Goal: Task Accomplishment & Management: Manage account settings

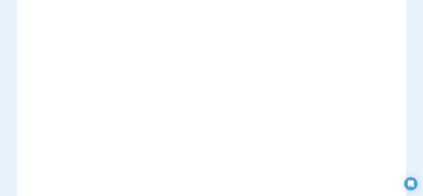
scroll to position [28, 0]
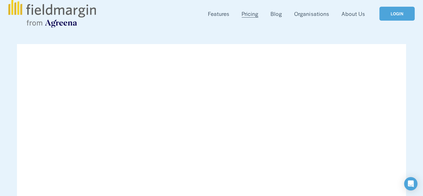
click at [396, 16] on link "LOGIN" at bounding box center [397, 14] width 35 height 14
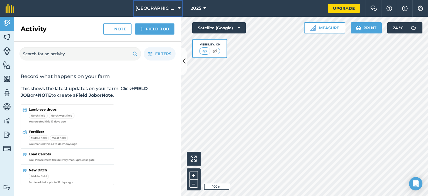
click at [153, 8] on span "[GEOGRAPHIC_DATA]" at bounding box center [155, 8] width 40 height 7
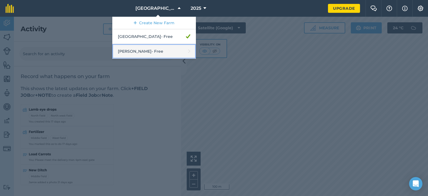
click at [153, 57] on link "[PERSON_NAME] - Free" at bounding box center [154, 51] width 84 height 15
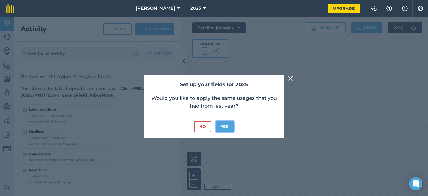
click at [220, 126] on button "Yes" at bounding box center [224, 126] width 18 height 11
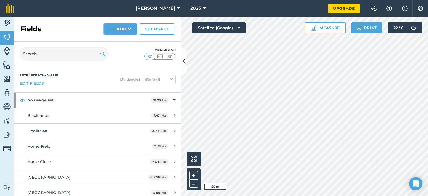
click at [116, 26] on button "Add" at bounding box center [120, 28] width 32 height 11
click at [125, 41] on link "Draw" at bounding box center [120, 41] width 31 height 12
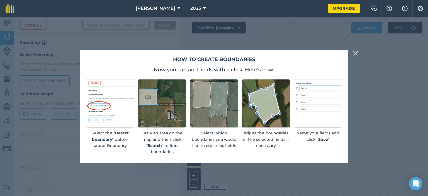
click at [354, 53] on img at bounding box center [355, 53] width 5 height 7
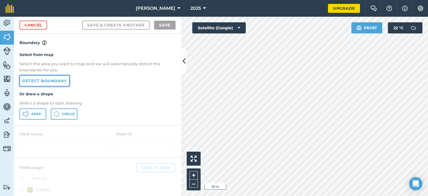
click at [61, 78] on link "Detect boundary" at bounding box center [44, 80] width 50 height 11
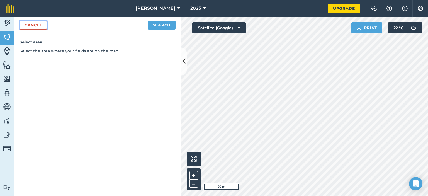
click at [37, 26] on link "Cancel" at bounding box center [33, 25] width 28 height 9
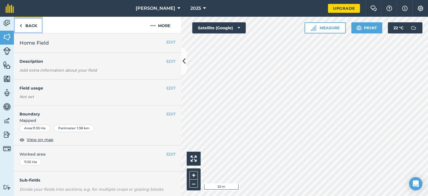
click at [36, 23] on link "Back" at bounding box center [28, 25] width 29 height 16
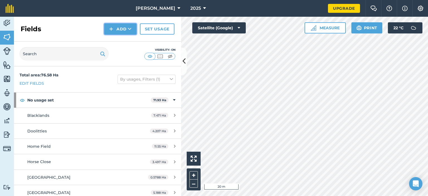
click at [124, 31] on button "Add" at bounding box center [120, 28] width 32 height 11
click at [123, 43] on link "Draw" at bounding box center [120, 41] width 31 height 12
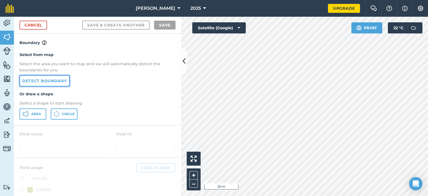
click at [53, 84] on link "Detect boundary" at bounding box center [44, 80] width 50 height 11
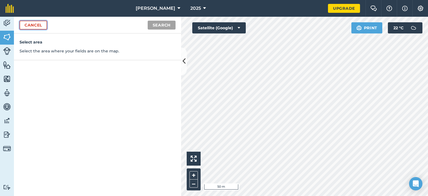
click at [35, 24] on link "Cancel" at bounding box center [33, 25] width 28 height 9
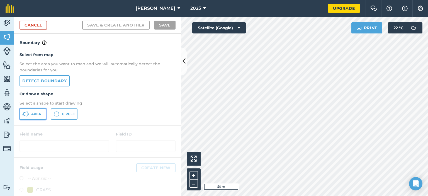
click at [34, 113] on span "Area" at bounding box center [36, 114] width 10 height 4
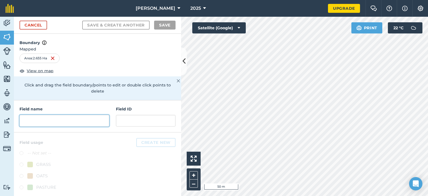
click at [81, 122] on input "text" at bounding box center [64, 121] width 90 height 12
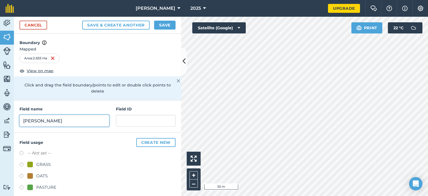
type input "[PERSON_NAME]"
click at [40, 153] on label "-- Not set --" at bounding box center [39, 152] width 24 height 7
radio input "true"
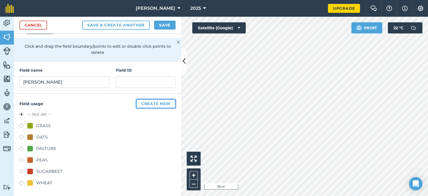
click at [152, 100] on button "Create new" at bounding box center [155, 103] width 39 height 9
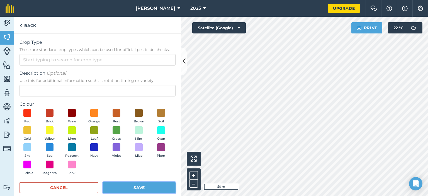
click at [126, 186] on button "Save" at bounding box center [139, 187] width 73 height 11
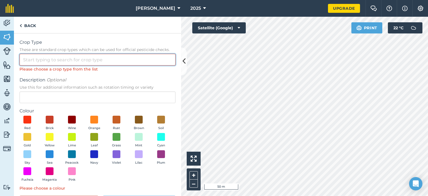
click at [68, 55] on input "Crop Type These are standard crop types which can be used for official pesticid…" at bounding box center [97, 60] width 156 height 12
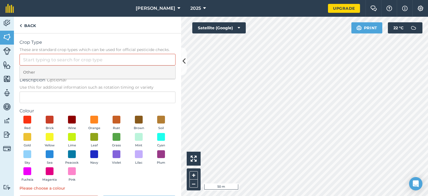
click at [60, 72] on li "Other" at bounding box center [97, 72] width 155 height 13
type input "Other"
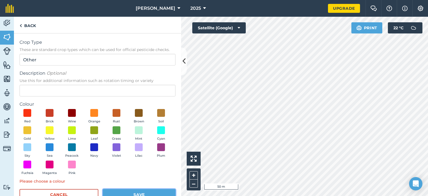
click at [121, 189] on button "Save" at bounding box center [139, 194] width 73 height 11
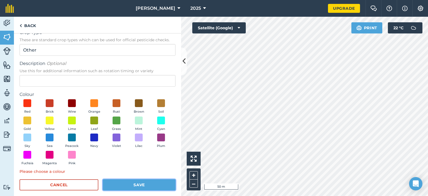
scroll to position [15, 0]
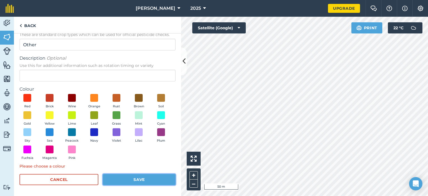
click at [143, 175] on button "Save" at bounding box center [139, 179] width 73 height 11
click at [127, 180] on button "Save" at bounding box center [139, 179] width 73 height 11
click at [31, 100] on span at bounding box center [27, 98] width 9 height 9
click at [128, 152] on div "Red Brick Wine Orange Rust Brown Soil Gold Yellow Lime Leaf Grass Mint Cyan Sky…" at bounding box center [97, 128] width 156 height 68
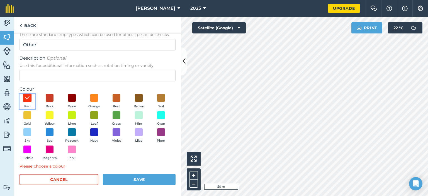
click at [24, 97] on img at bounding box center [27, 97] width 6 height 7
click at [144, 182] on button "Save" at bounding box center [139, 179] width 73 height 11
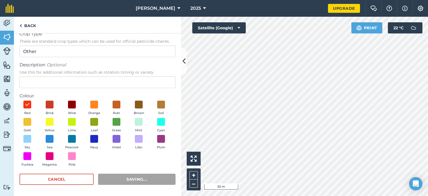
radio input "false"
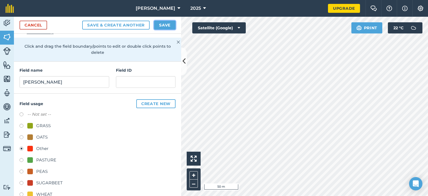
click at [158, 24] on button "Save" at bounding box center [164, 25] width 21 height 9
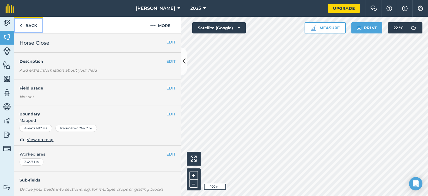
click at [33, 24] on link "Back" at bounding box center [28, 25] width 29 height 16
click at [40, 29] on link "Back" at bounding box center [28, 25] width 29 height 16
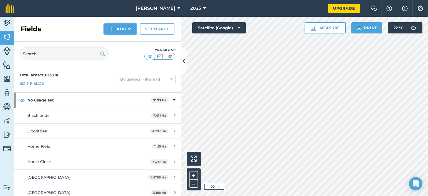
click at [130, 28] on icon at bounding box center [130, 29] width 4 height 6
click at [123, 50] on link "Import" at bounding box center [120, 54] width 31 height 12
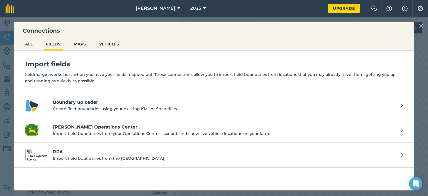
click at [163, 154] on h4 "RPA" at bounding box center [224, 151] width 342 height 7
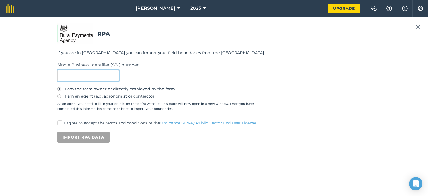
click at [77, 71] on input "text" at bounding box center [88, 76] width 62 height 12
click at [94, 126] on p "I agree to accept the terms and conditions of the Ordinance Survey Public Secto…" at bounding box center [217, 123] width 306 height 6
click at [61, 124] on input "I agree to accept the terms and conditions of the Ordinance Survey Public Secto…" at bounding box center [59, 122] width 4 height 4
checkbox input "true"
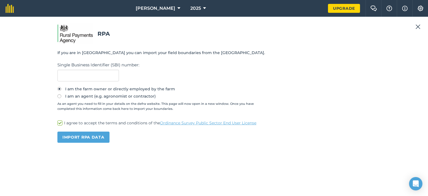
click at [179, 72] on div "Single Business Identifier (SBI) number :" at bounding box center [213, 72] width 313 height 20
click at [128, 73] on div "Single Business Identifier (SBI) number :" at bounding box center [213, 72] width 313 height 20
click at [115, 74] on input "text" at bounding box center [88, 76] width 62 height 12
type input "107337398"
click at [83, 134] on button "Import RPA data" at bounding box center [83, 136] width 52 height 11
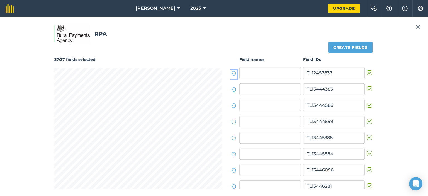
click at [231, 73] on icon at bounding box center [233, 73] width 5 height 5
click at [367, 70] on label at bounding box center [370, 70] width 7 height 0
click at [367, 72] on input "checkbox" at bounding box center [369, 72] width 4 height 4
checkbox input "false"
click at [367, 86] on label at bounding box center [370, 86] width 7 height 0
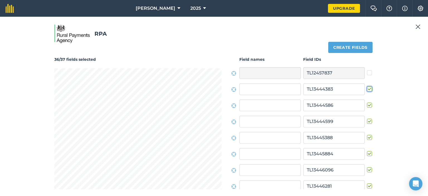
click at [367, 87] on input "checkbox" at bounding box center [369, 88] width 4 height 4
click at [367, 86] on label at bounding box center [370, 86] width 7 height 0
click at [367, 87] on input "checkbox" at bounding box center [369, 88] width 4 height 4
checkbox input "true"
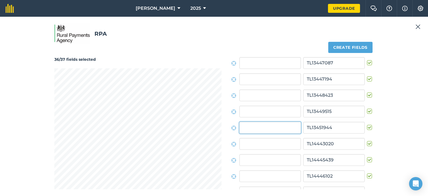
scroll to position [176, 0]
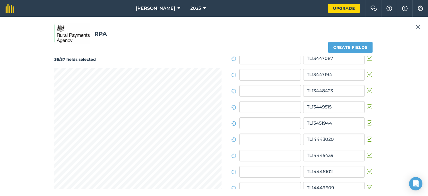
click at [367, 120] on label at bounding box center [370, 120] width 7 height 0
click at [367, 123] on input "checkbox" at bounding box center [369, 122] width 4 height 4
checkbox input "false"
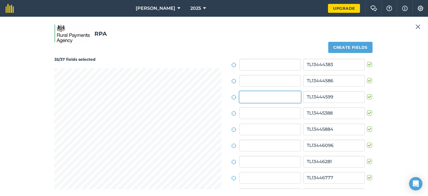
scroll to position [0, 0]
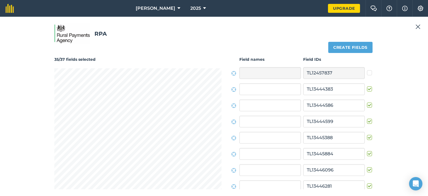
click at [367, 118] on label at bounding box center [370, 118] width 7 height 0
click at [367, 121] on input "checkbox" at bounding box center [369, 120] width 4 height 4
checkbox input "false"
click at [367, 167] on label at bounding box center [370, 167] width 7 height 0
click at [367, 169] on input "checkbox" at bounding box center [369, 169] width 4 height 4
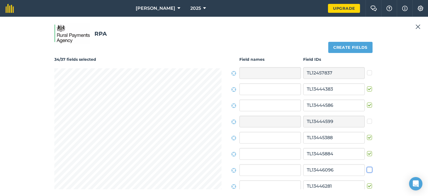
checkbox input "false"
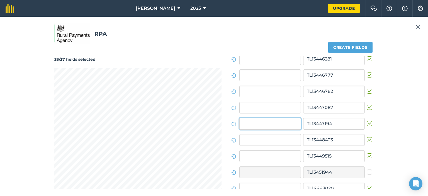
scroll to position [128, 0]
click at [367, 120] on label at bounding box center [370, 120] width 7 height 0
click at [367, 121] on input "checkbox" at bounding box center [369, 122] width 4 height 4
checkbox input "false"
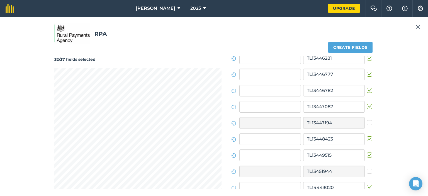
click at [367, 104] on label at bounding box center [370, 104] width 7 height 0
click at [367, 107] on input "checkbox" at bounding box center [369, 106] width 4 height 4
checkbox input "false"
click at [367, 87] on label at bounding box center [370, 87] width 7 height 0
click at [367, 90] on input "checkbox" at bounding box center [369, 89] width 4 height 4
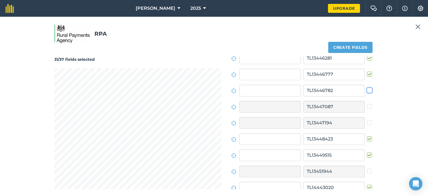
checkbox input "false"
click at [368, 71] on label at bounding box center [370, 71] width 7 height 0
click at [368, 73] on input "checkbox" at bounding box center [369, 73] width 4 height 4
checkbox input "false"
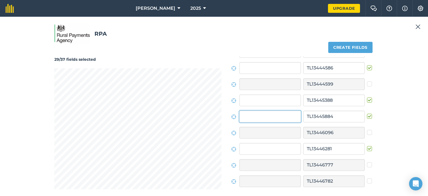
scroll to position [31, 0]
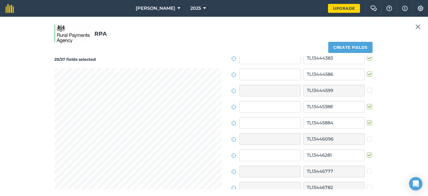
click at [367, 120] on label at bounding box center [370, 120] width 7 height 0
click at [367, 122] on input "checkbox" at bounding box center [369, 122] width 4 height 4
checkbox input "false"
click at [367, 104] on label at bounding box center [370, 104] width 7 height 0
click at [367, 105] on input "checkbox" at bounding box center [369, 106] width 4 height 4
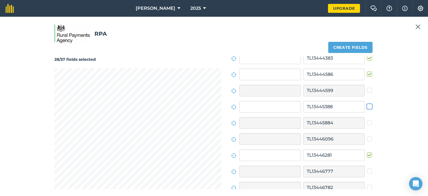
checkbox input "false"
click at [367, 71] on label at bounding box center [370, 71] width 7 height 0
click at [367, 75] on input "checkbox" at bounding box center [369, 73] width 4 height 4
checkbox input "false"
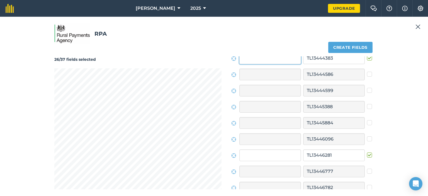
scroll to position [30, 0]
click at [367, 56] on label at bounding box center [370, 56] width 7 height 0
click at [367, 59] on input "checkbox" at bounding box center [369, 58] width 4 height 4
checkbox input "false"
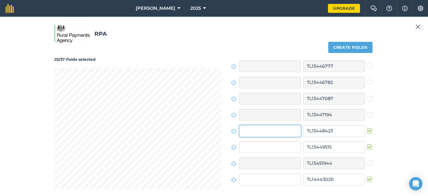
scroll to position [144, 0]
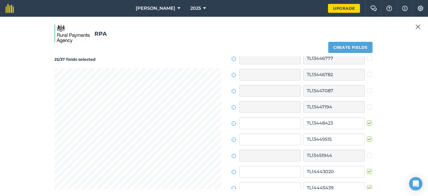
click at [367, 120] on label at bounding box center [370, 120] width 7 height 0
click at [367, 121] on input "checkbox" at bounding box center [369, 122] width 4 height 4
checkbox input "false"
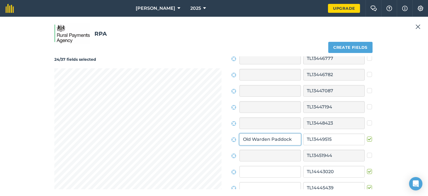
type input "Old Warden Paddock"
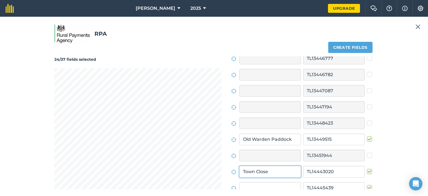
type input "Town Close"
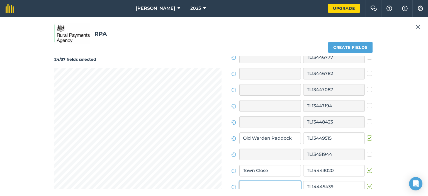
type input "n"
type input "[GEOGRAPHIC_DATA]"
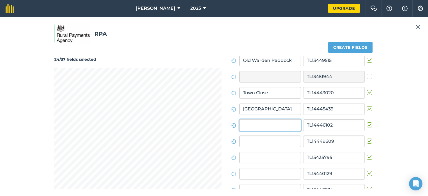
scroll to position [225, 0]
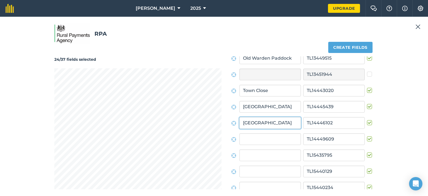
type input "[GEOGRAPHIC_DATA]"
click at [367, 168] on label at bounding box center [370, 168] width 7 height 0
click at [367, 170] on input "checkbox" at bounding box center [369, 170] width 4 height 4
checkbox input "false"
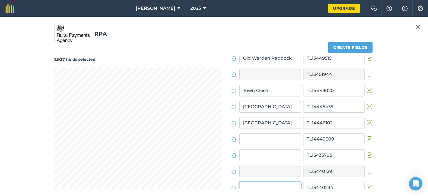
scroll to position [225, 0]
click at [367, 184] on label at bounding box center [370, 184] width 7 height 0
click at [367, 186] on input "checkbox" at bounding box center [369, 186] width 4 height 4
checkbox input "false"
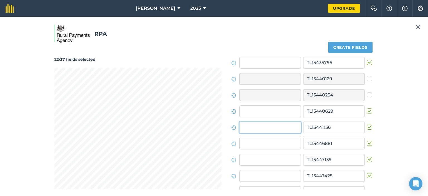
scroll to position [321, 0]
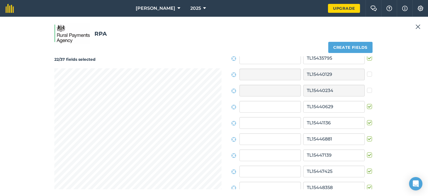
click at [367, 120] on label at bounding box center [370, 120] width 7 height 0
click at [367, 122] on input "checkbox" at bounding box center [369, 122] width 4 height 4
checkbox input "false"
drag, startPoint x: 365, startPoint y: 107, endPoint x: 360, endPoint y: 107, distance: 4.7
click at [367, 104] on label at bounding box center [370, 104] width 7 height 0
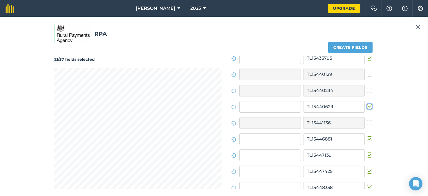
click at [367, 107] on input "checkbox" at bounding box center [369, 106] width 4 height 4
checkbox input "false"
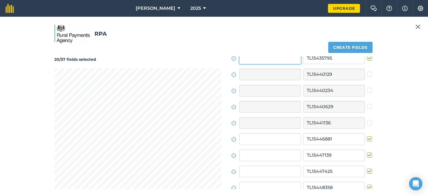
scroll to position [321, 0]
type input "Blacklands"
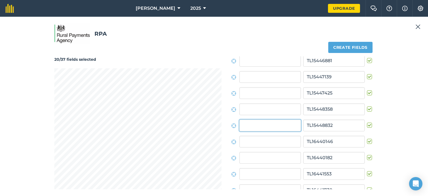
scroll to position [402, 0]
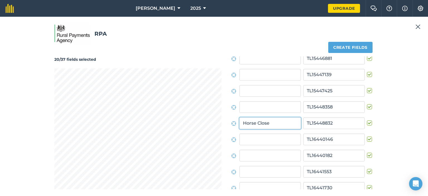
type input "Horse Close"
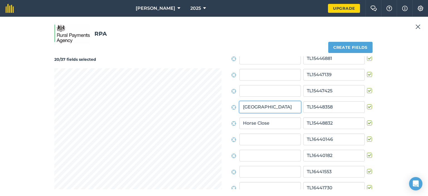
type input "[GEOGRAPHIC_DATA]"
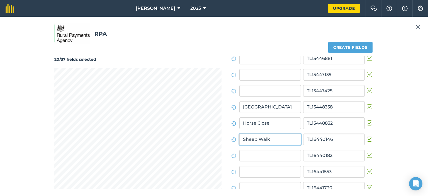
type input "Sheep Walk"
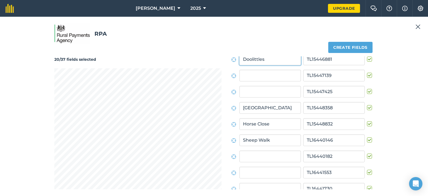
type input "Doolittles"
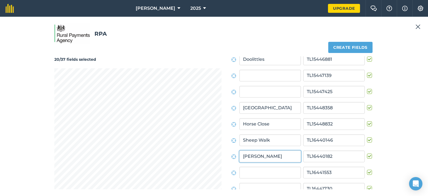
type input "[PERSON_NAME]"
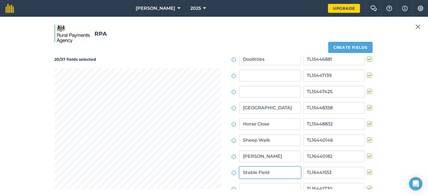
type input "Stable Field"
click at [367, 169] on label at bounding box center [370, 169] width 7 height 0
click at [367, 171] on input "checkbox" at bounding box center [369, 171] width 4 height 4
checkbox input "false"
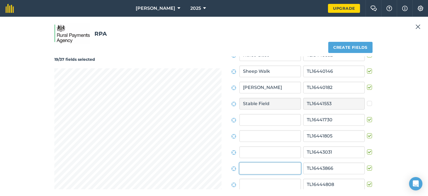
scroll to position [471, 0]
click at [367, 164] on label at bounding box center [370, 164] width 7 height 0
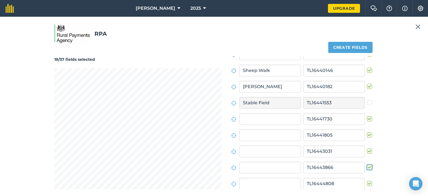
click at [367, 168] on input "checkbox" at bounding box center [369, 166] width 4 height 4
checkbox input "false"
click at [367, 148] on label at bounding box center [370, 148] width 7 height 0
click at [367, 148] on input "checkbox" at bounding box center [369, 150] width 4 height 4
checkbox input "false"
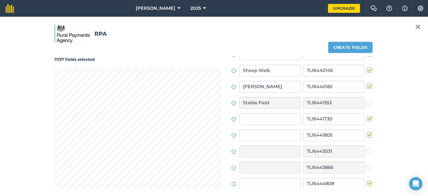
click at [367, 116] on label at bounding box center [370, 116] width 7 height 0
click at [367, 118] on input "checkbox" at bounding box center [369, 118] width 4 height 4
checkbox input "false"
click at [127, 68] on div at bounding box center [137, 151] width 167 height 167
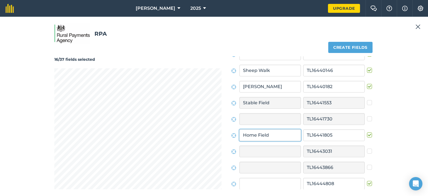
type input "Home Field"
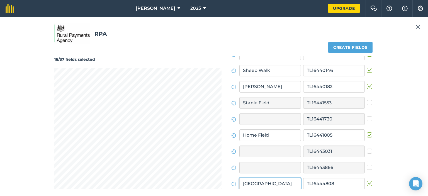
type input "[GEOGRAPHIC_DATA]"
click at [360, 50] on button "Create fields" at bounding box center [350, 47] width 44 height 11
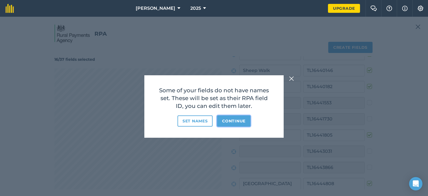
click at [237, 122] on button "Continue" at bounding box center [233, 120] width 33 height 11
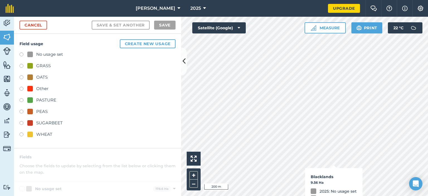
checkbox input "true"
click at [24, 54] on label at bounding box center [23, 55] width 8 height 6
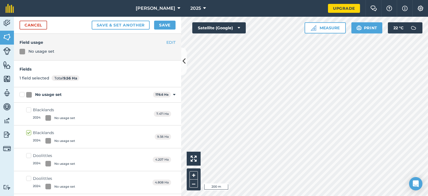
click at [165, 92] on span "178.6 Ha" at bounding box center [162, 95] width 18 height 6
click at [173, 94] on icon at bounding box center [174, 94] width 3 height 5
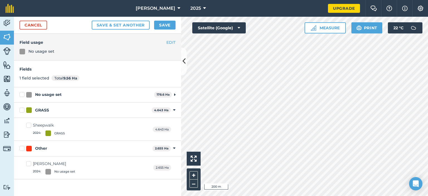
click at [175, 96] on div "No usage set 178.6 Ha Toggle showing No usage set fields" at bounding box center [97, 94] width 167 height 15
click at [174, 93] on icon at bounding box center [174, 94] width 1 height 5
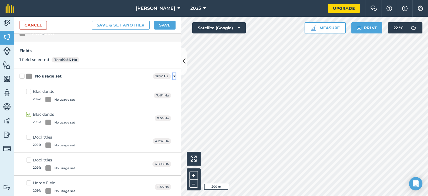
scroll to position [28, 0]
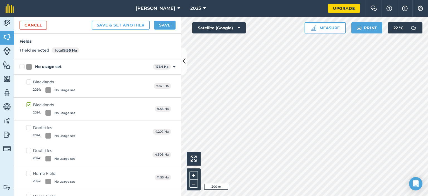
click at [27, 150] on label "Doolittles 2024 : No usage set" at bounding box center [50, 155] width 49 height 14
click at [27, 150] on input "Doolittles 2024 : No usage set" at bounding box center [28, 150] width 4 height 4
checkbox input "true"
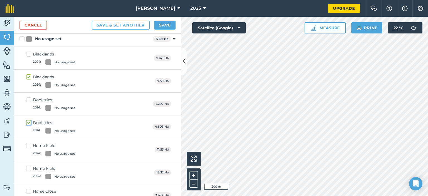
scroll to position [84, 0]
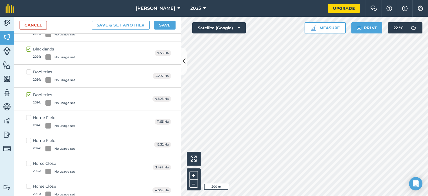
click at [28, 141] on label "Home Field 2024 : No usage set" at bounding box center [50, 144] width 49 height 14
click at [28, 141] on input "Home Field 2024 : No usage set" at bounding box center [28, 139] width 4 height 4
checkbox input "true"
click at [28, 184] on label "Horse Close 2024 : No usage set" at bounding box center [50, 190] width 49 height 14
click at [28, 184] on input "Horse Close 2024 : No usage set" at bounding box center [28, 185] width 4 height 4
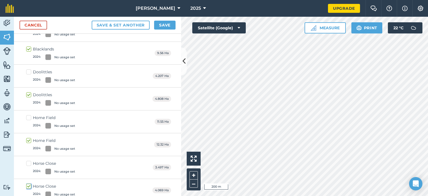
checkbox input "true"
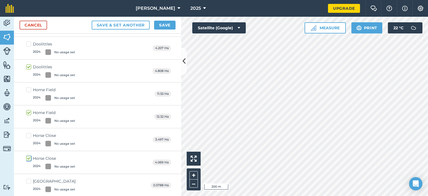
scroll to position [139, 0]
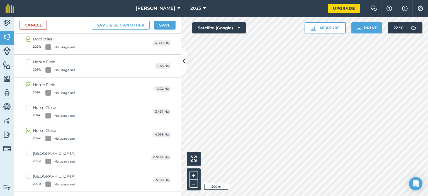
click at [30, 176] on label "[GEOGRAPHIC_DATA] 2024 : No usage set" at bounding box center [50, 180] width 49 height 14
click at [30, 176] on input "[GEOGRAPHIC_DATA] 2024 : No usage set" at bounding box center [28, 175] width 4 height 4
checkbox input "true"
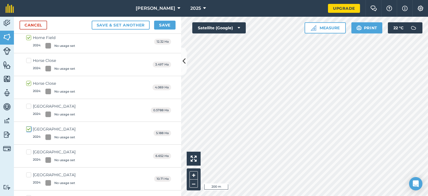
scroll to position [195, 0]
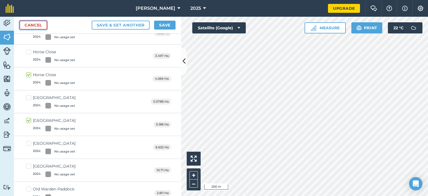
click at [35, 26] on link "Cancel" at bounding box center [33, 25] width 28 height 9
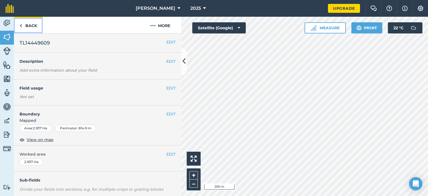
click at [29, 29] on link "Back" at bounding box center [28, 25] width 29 height 16
